Goal: Task Accomplishment & Management: Manage account settings

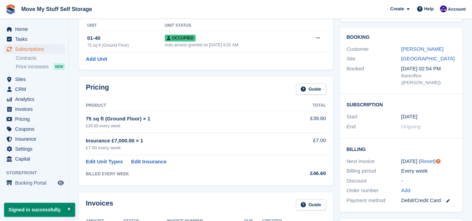
scroll to position [218, 0]
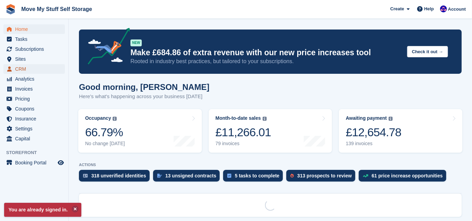
click at [26, 72] on span "CRM" at bounding box center [35, 69] width 41 height 10
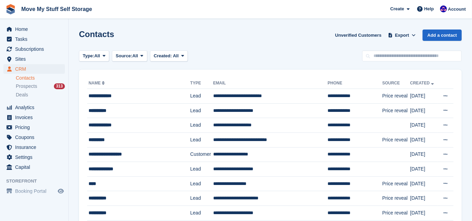
click at [432, 58] on input "text" at bounding box center [411, 55] width 99 height 11
type input "******"
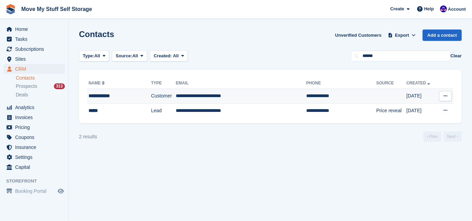
click at [239, 98] on td "**********" at bounding box center [241, 96] width 130 height 15
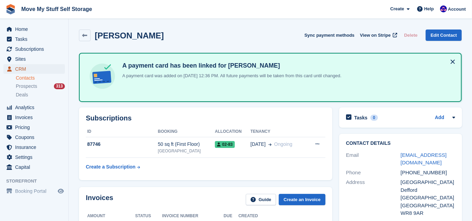
click at [27, 68] on span "CRM" at bounding box center [35, 69] width 41 height 10
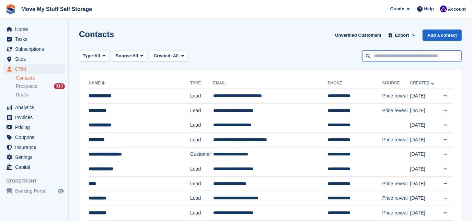
click at [434, 60] on input "text" at bounding box center [411, 55] width 99 height 11
type input "***"
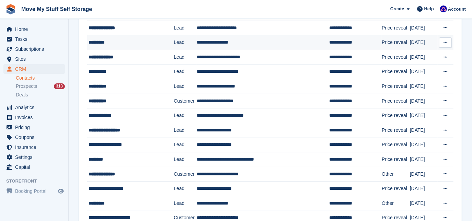
scroll to position [98, 0]
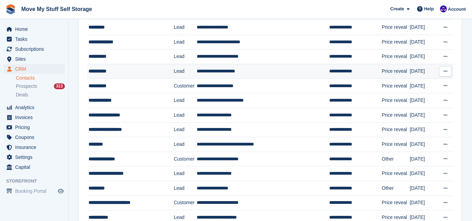
click at [148, 78] on td "**********" at bounding box center [130, 71] width 86 height 15
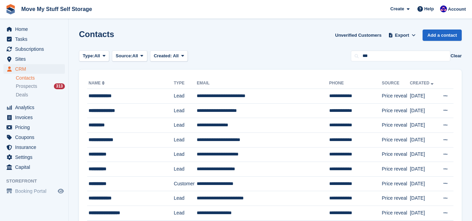
scroll to position [98, 0]
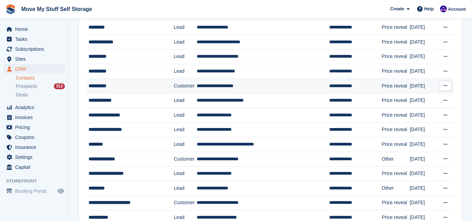
click at [140, 87] on div "**********" at bounding box center [127, 85] width 77 height 7
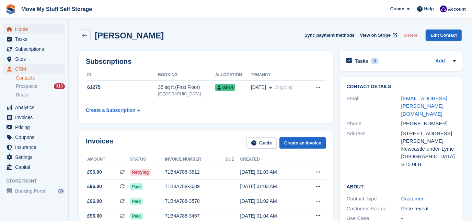
click at [26, 28] on span "Home" at bounding box center [35, 29] width 41 height 10
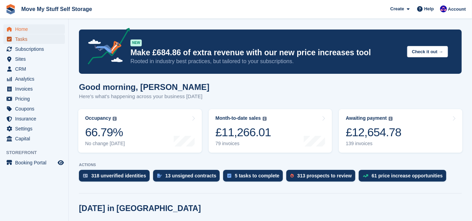
click at [28, 36] on span "Tasks" at bounding box center [35, 39] width 41 height 10
click at [24, 31] on span "Home" at bounding box center [35, 29] width 41 height 10
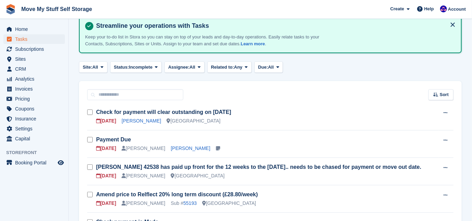
scroll to position [90, 0]
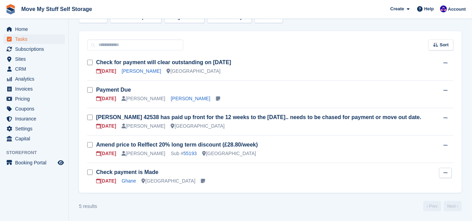
click at [448, 171] on button at bounding box center [445, 173] width 13 height 10
click at [357, 36] on div "Sort Sort by Due on Created on Sooner Later" at bounding box center [270, 41] width 383 height 20
click at [445, 63] on icon at bounding box center [445, 63] width 4 height 4
click at [406, 85] on p "Delete task" at bounding box center [419, 85] width 60 height 9
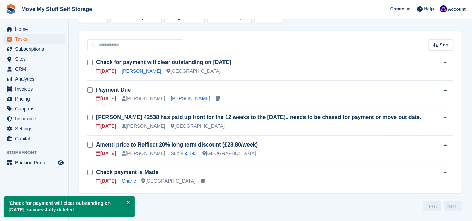
scroll to position [62, 0]
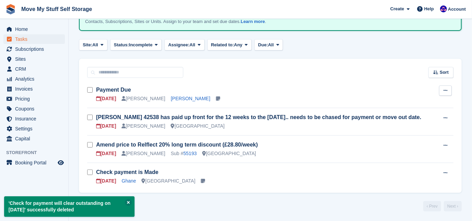
click at [448, 89] on button at bounding box center [445, 90] width 13 height 10
click at [402, 111] on p "Delete task" at bounding box center [419, 112] width 60 height 9
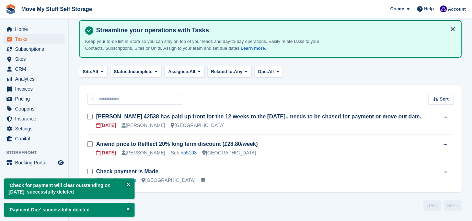
scroll to position [35, 0]
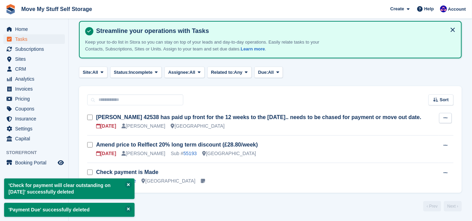
click at [447, 117] on button at bounding box center [445, 118] width 13 height 10
click at [399, 142] on p "Delete task" at bounding box center [419, 140] width 60 height 9
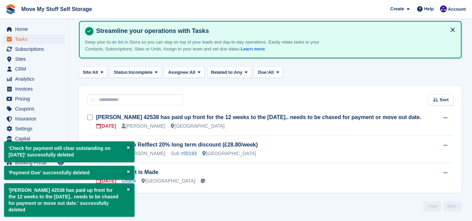
scroll to position [8, 0]
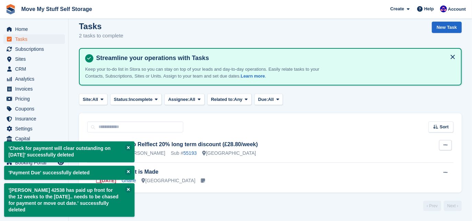
click at [446, 144] on icon at bounding box center [445, 145] width 4 height 4
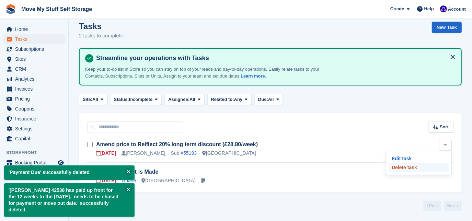
click at [415, 169] on p "Delete task" at bounding box center [419, 167] width 60 height 9
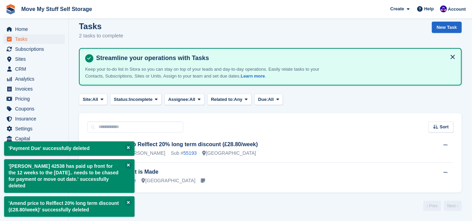
scroll to position [0, 0]
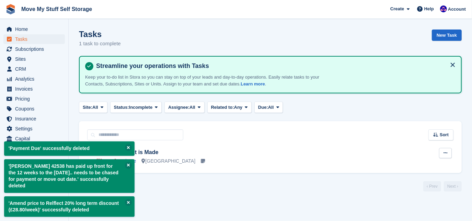
click at [446, 156] on button at bounding box center [445, 153] width 13 height 10
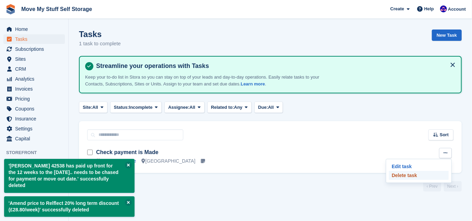
click at [402, 176] on p "Delete task" at bounding box center [419, 175] width 60 height 9
